Goal: Task Accomplishment & Management: Complete application form

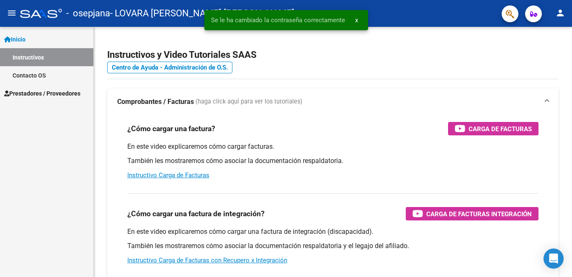
click at [34, 94] on span "Prestadores / Proveedores" at bounding box center [42, 93] width 76 height 9
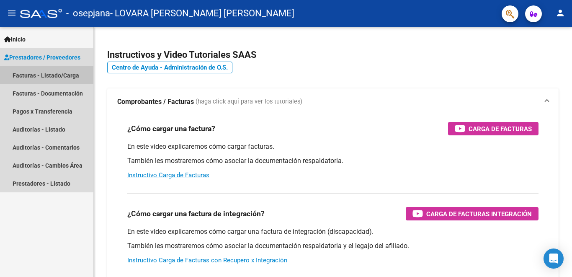
click at [41, 71] on link "Facturas - Listado/Carga" at bounding box center [46, 75] width 93 height 18
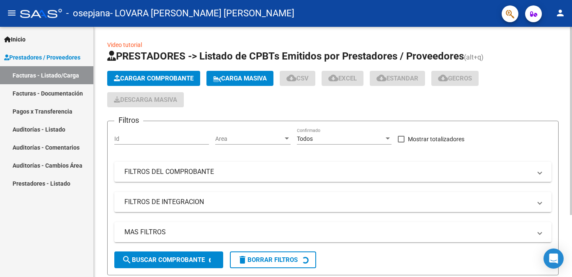
click at [126, 84] on button "Cargar Comprobante" at bounding box center [153, 78] width 93 height 15
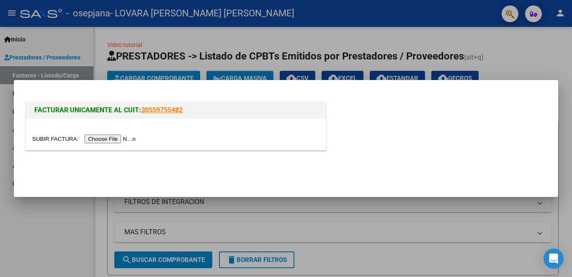
click at [119, 141] on input "file" at bounding box center [85, 139] width 106 height 9
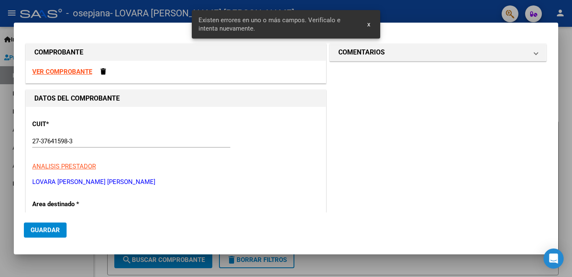
scroll to position [155, 0]
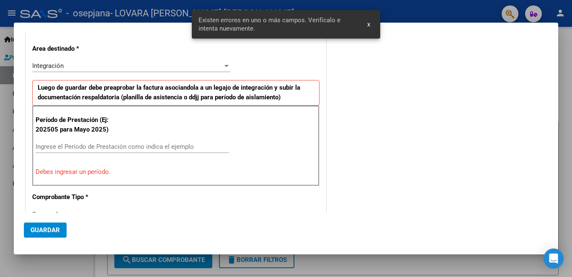
click at [109, 148] on input "Ingrese el Período de Prestación como indica el ejemplo" at bounding box center [133, 147] width 194 height 8
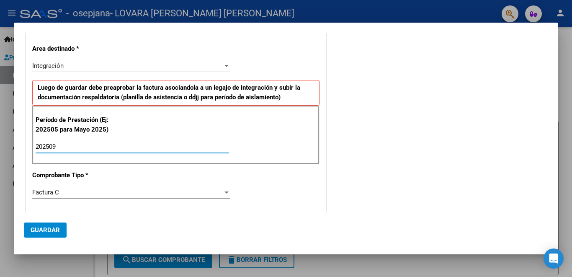
type input "202509"
click at [47, 230] on span "Guardar" at bounding box center [45, 230] width 29 height 8
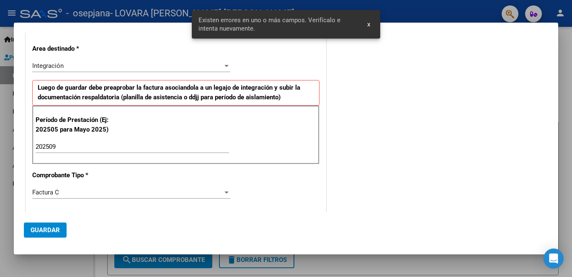
scroll to position [309, 0]
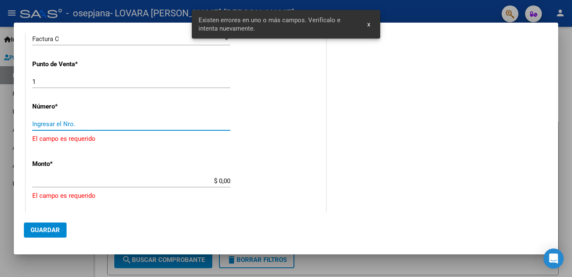
click at [87, 124] on input "Ingresar el Nro." at bounding box center [131, 124] width 198 height 8
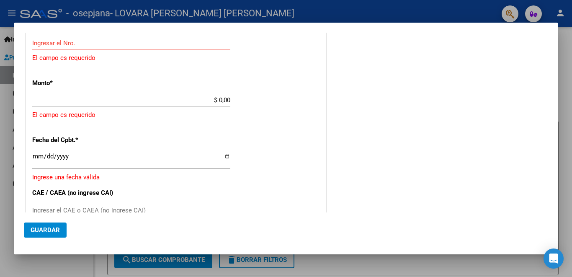
scroll to position [403, 0]
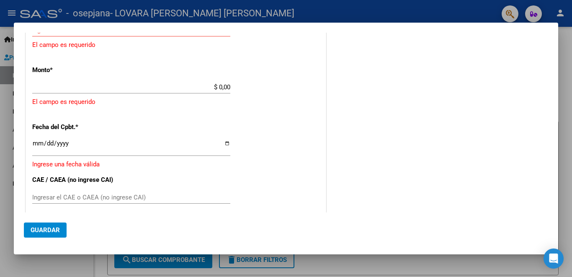
click at [400, 202] on div "COMENTARIOS Comentarios del Prestador / Gerenciador:" at bounding box center [438, 5] width 220 height 732
click at [197, 135] on div "CUIT * 27-37641598-3 Ingresar CUIT ANALISIS PRESTADOR LOVARA [PERSON_NAME] [PER…" at bounding box center [176, 36] width 300 height 665
click at [215, 85] on input "$ 0,00" at bounding box center [131, 87] width 198 height 8
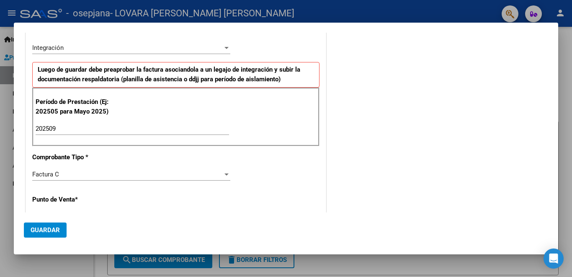
scroll to position [0, 0]
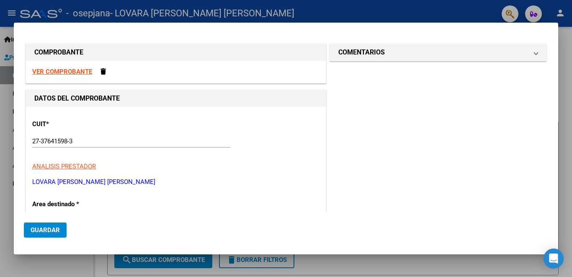
click at [77, 70] on strong "VER COMPROBANTE" at bounding box center [62, 72] width 60 height 8
click at [102, 73] on span at bounding box center [103, 71] width 5 height 6
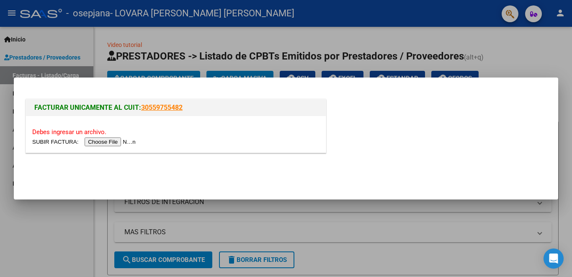
click at [118, 143] on input "file" at bounding box center [85, 141] width 106 height 9
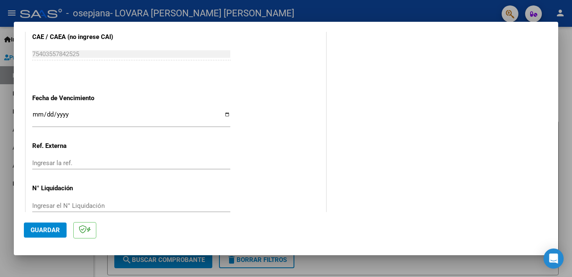
scroll to position [547, 0]
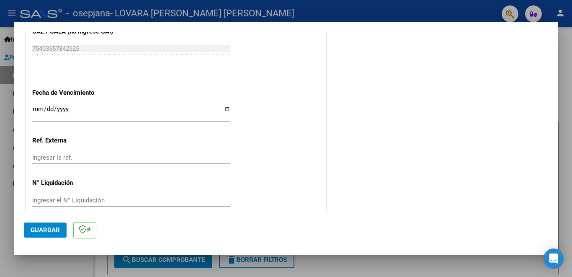
click at [58, 229] on span "Guardar" at bounding box center [45, 230] width 29 height 8
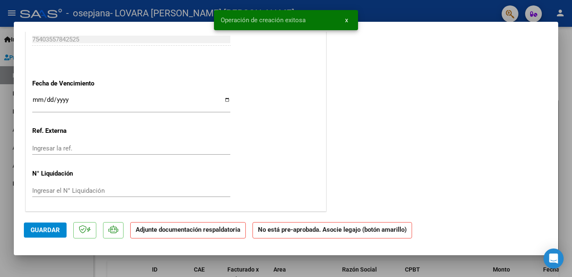
scroll to position [0, 0]
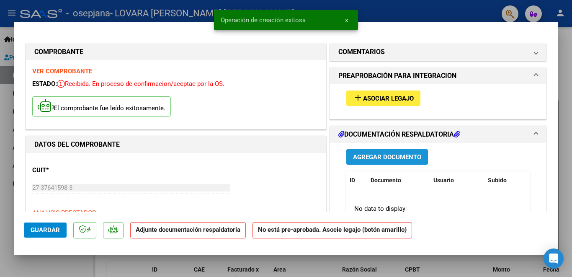
click at [398, 158] on span "Agregar Documento" at bounding box center [387, 157] width 68 height 8
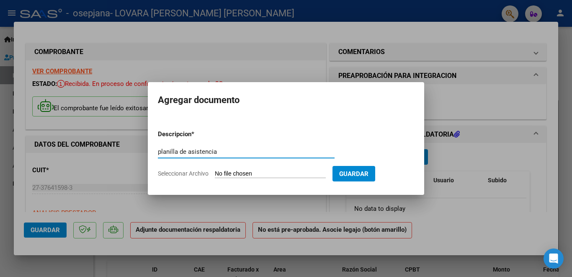
type input "planilla de asistencia"
click at [299, 176] on input "Seleccionar Archivo" at bounding box center [270, 174] width 111 height 8
type input "C:\fakepath\asistencia florentin septiembre 2025.pdf"
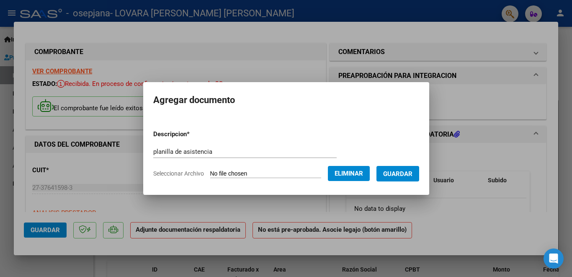
click at [405, 172] on span "Guardar" at bounding box center [397, 174] width 29 height 8
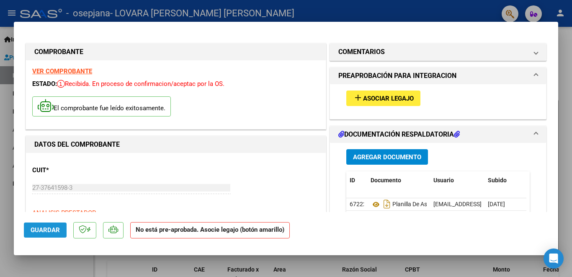
click at [51, 230] on span "Guardar" at bounding box center [45, 230] width 29 height 8
click at [568, 92] on div at bounding box center [286, 138] width 572 height 277
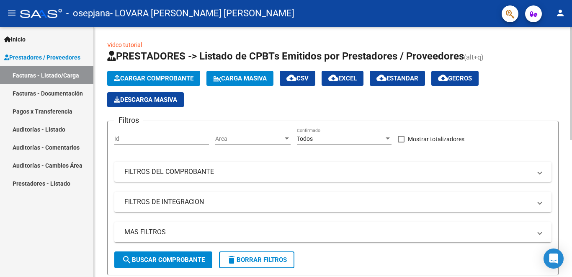
scroll to position [172, 0]
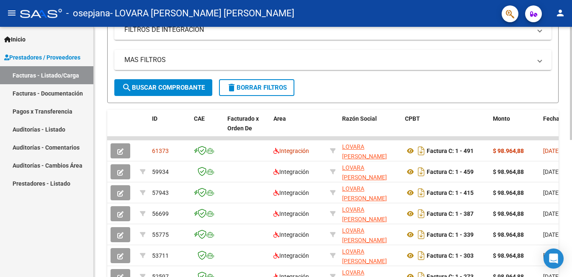
click at [571, 140] on div at bounding box center [571, 162] width 2 height 113
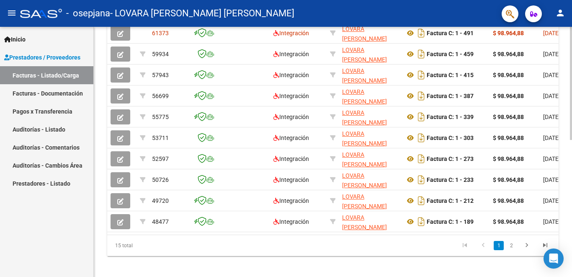
scroll to position [295, 0]
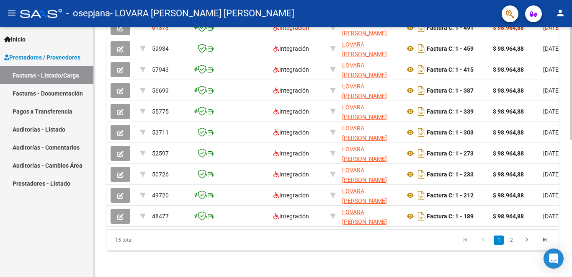
click at [572, 255] on div at bounding box center [571, 220] width 2 height 113
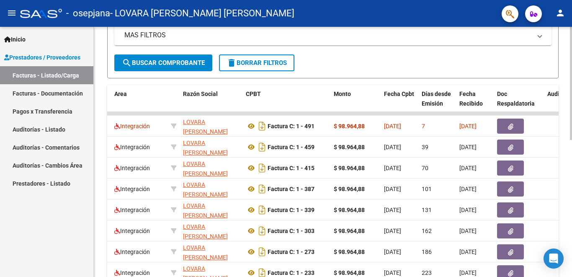
scroll to position [0, 0]
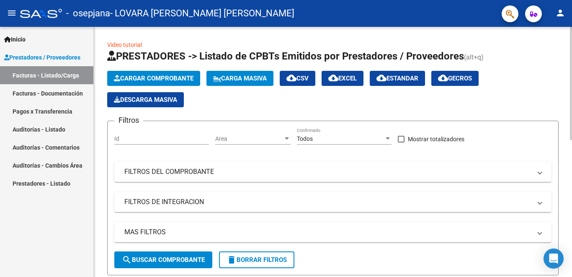
click at [572, 23] on div "menu - osepjana - LOVARA [PERSON_NAME] [PERSON_NAME] person Inicio Instructivos…" at bounding box center [286, 138] width 572 height 277
